Goal: Task Accomplishment & Management: Use online tool/utility

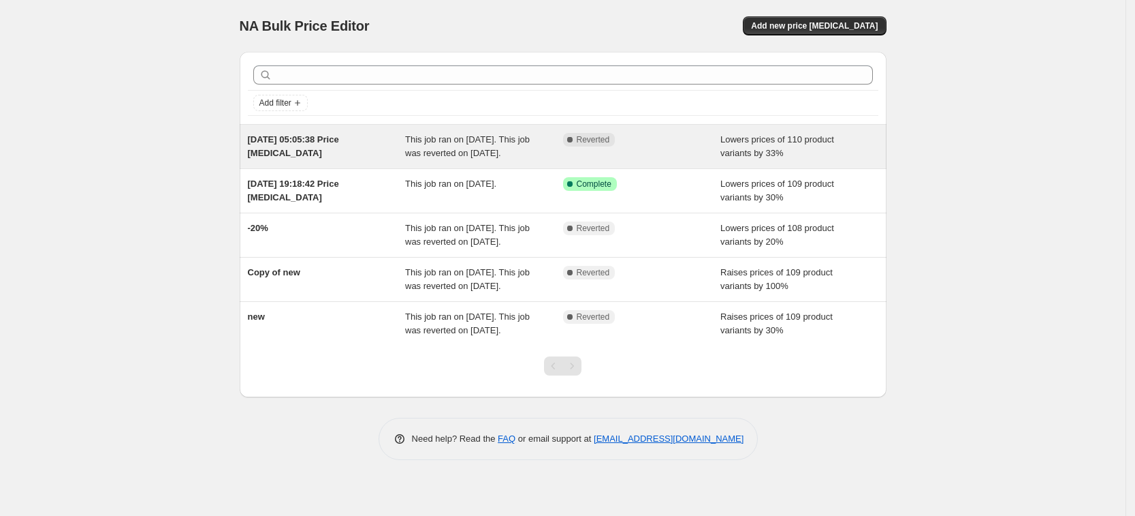
click at [456, 156] on span "This job ran on [DATE]. This job was reverted on [DATE]." at bounding box center [467, 146] width 125 height 24
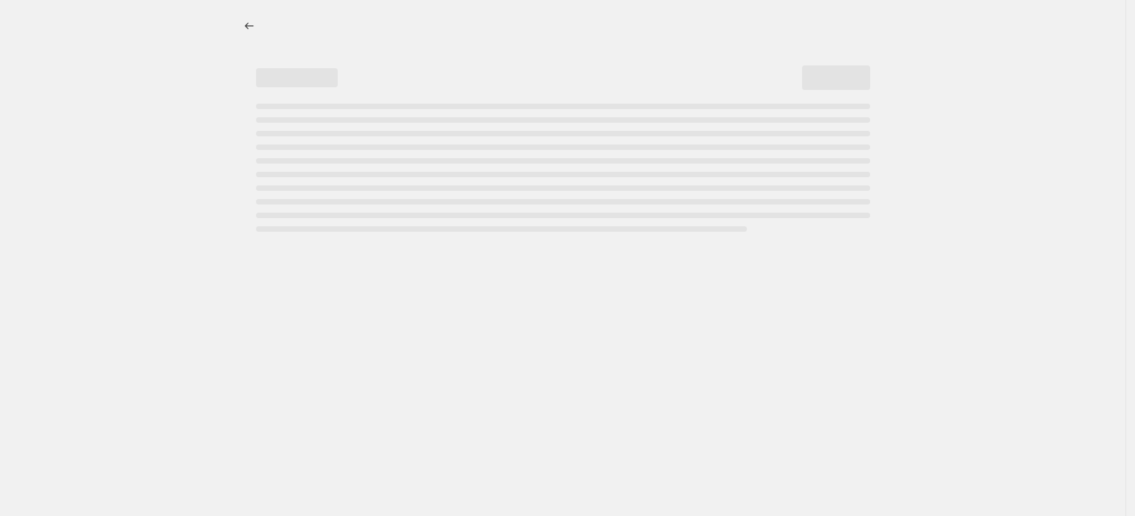
select select "percentage"
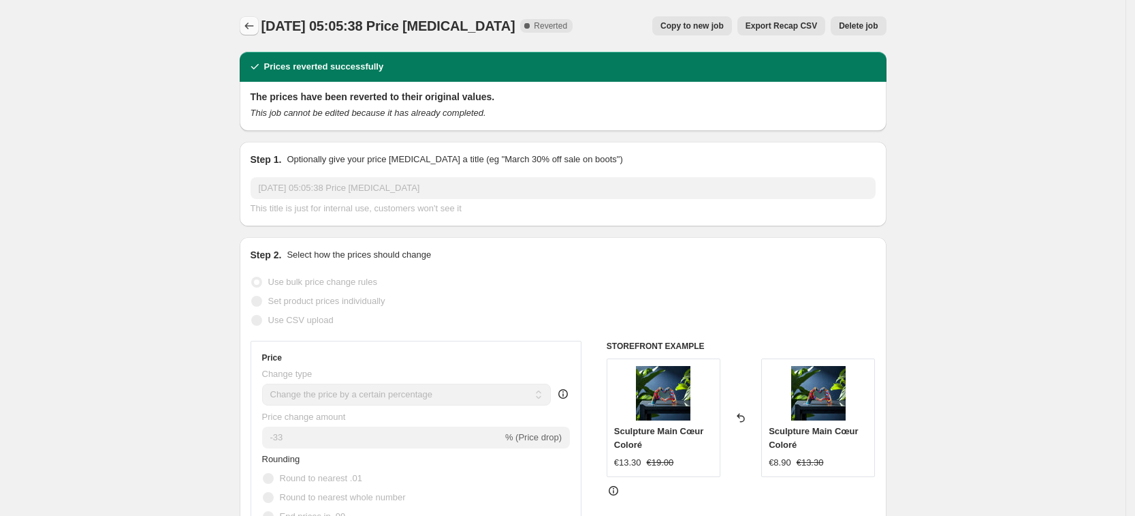
click at [251, 34] on button "Price change jobs" at bounding box center [249, 25] width 19 height 19
